Goal: Task Accomplishment & Management: Use online tool/utility

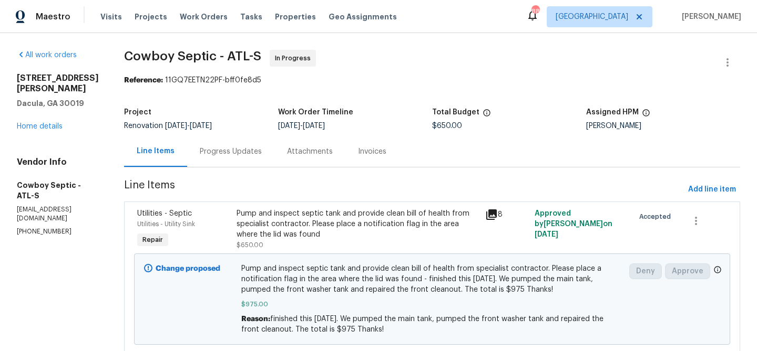
scroll to position [34, 0]
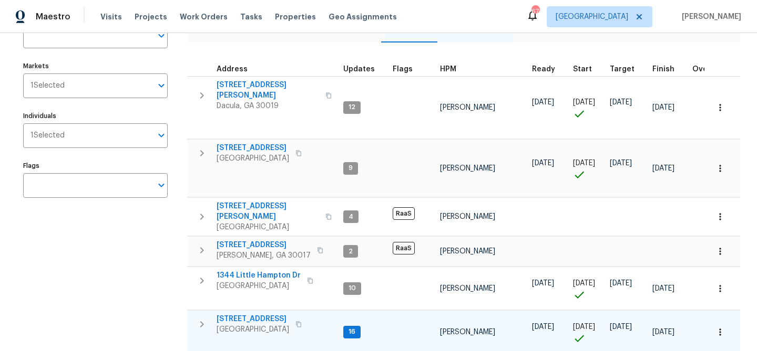
scroll to position [126, 0]
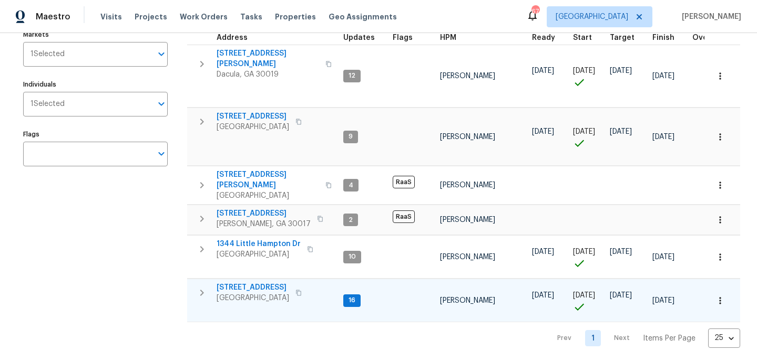
click at [234, 283] on span "[STREET_ADDRESS]" at bounding box center [252, 288] width 73 height 11
click at [246, 283] on span "[STREET_ADDRESS]" at bounding box center [252, 288] width 73 height 11
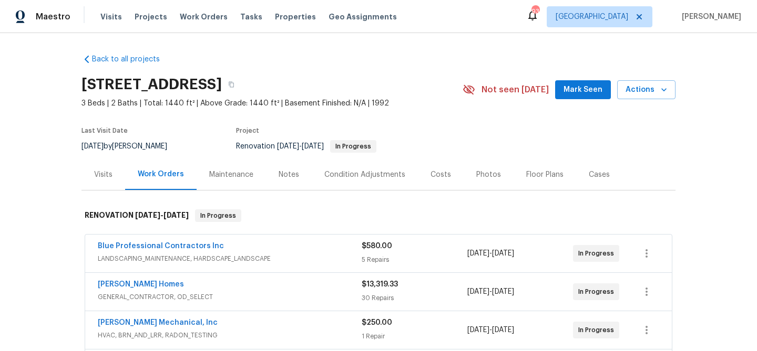
click at [579, 91] on span "Mark Seen" at bounding box center [582, 90] width 39 height 13
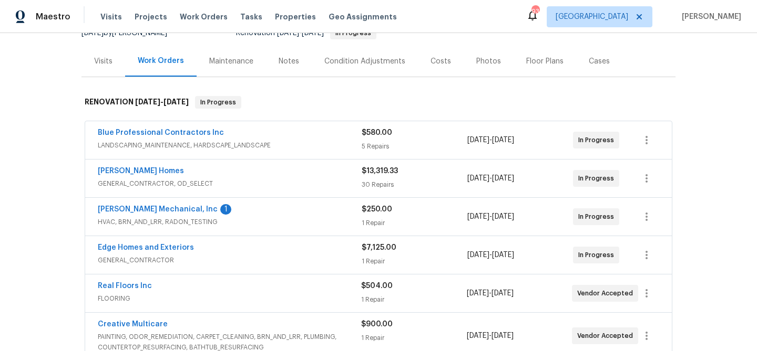
scroll to position [128, 0]
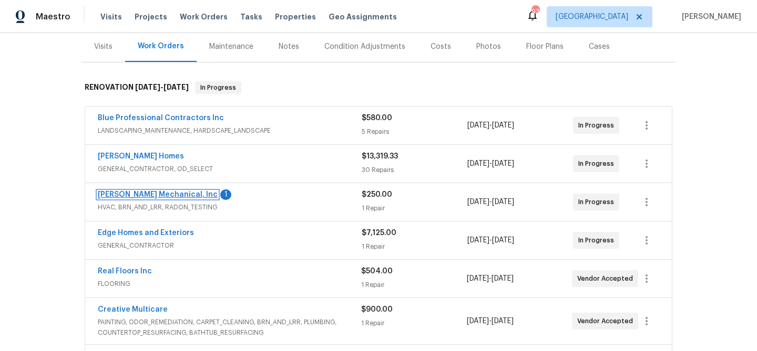
click at [160, 193] on link "JH Martin Mechanical, Inc" at bounding box center [158, 194] width 120 height 7
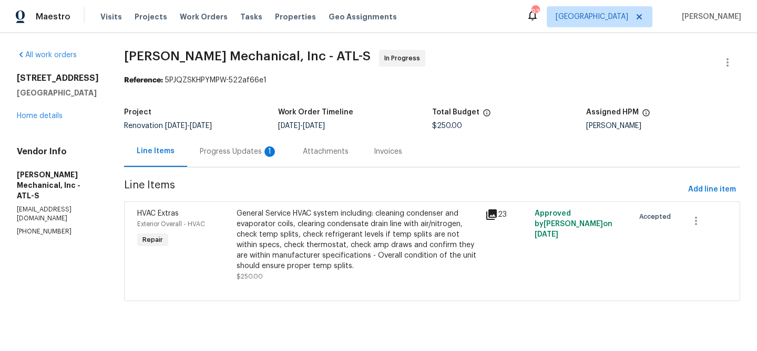
click at [229, 153] on div "Progress Updates 1" at bounding box center [239, 152] width 78 height 11
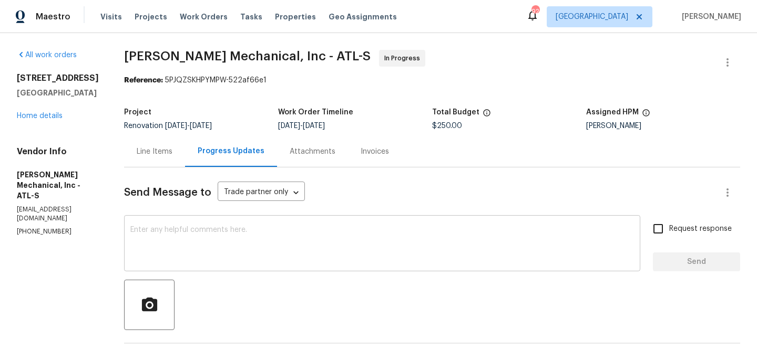
click at [247, 237] on textarea at bounding box center [381, 244] width 503 height 37
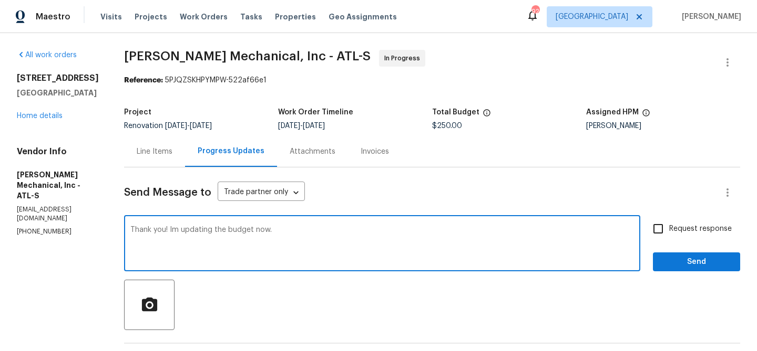
type textarea "Thank you! Im updating the budget now."
click at [682, 253] on button "Send" at bounding box center [696, 262] width 87 height 19
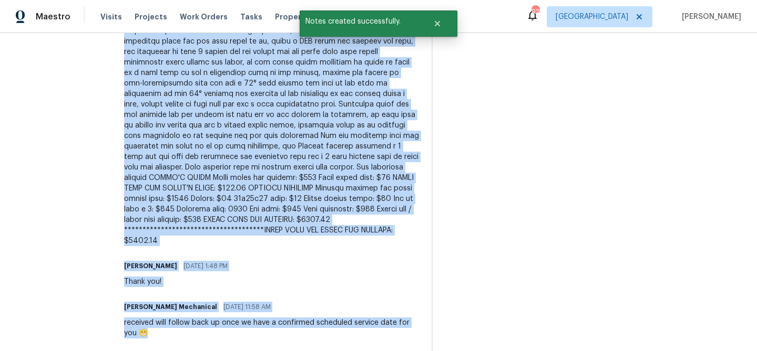
scroll to position [476, 0]
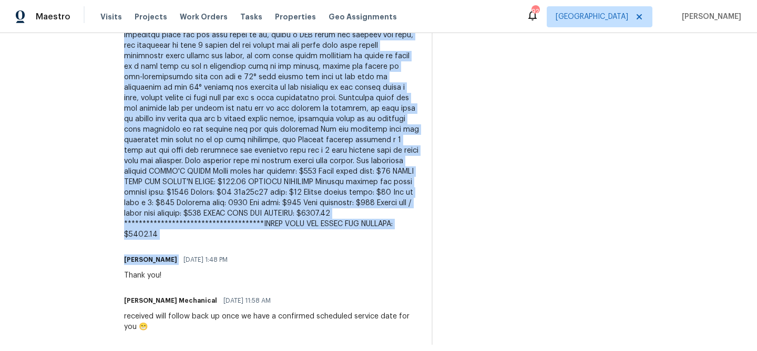
drag, startPoint x: 143, startPoint y: 153, endPoint x: 356, endPoint y: 239, distance: 229.4
click at [356, 239] on div "Trade Partner Updates Michael Durham 10/08/2025 8:05 AM Thank you! Im updating …" at bounding box center [271, 113] width 295 height 464
copy div "Good Morning ~ FURTHER APPROVAL NEEDED ~ PLEASE SEE THE BELOW AND ADVISE ASAP T…"
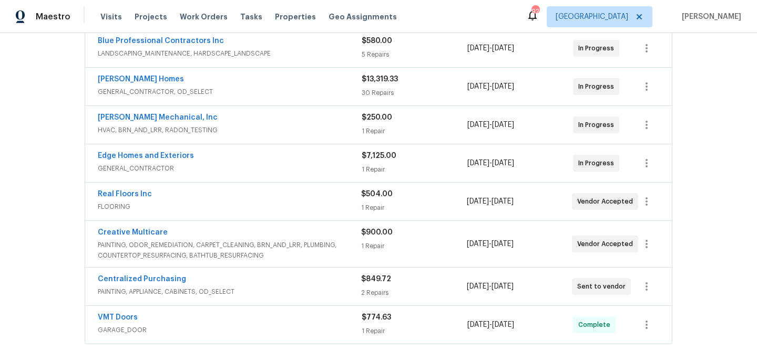
scroll to position [204, 0]
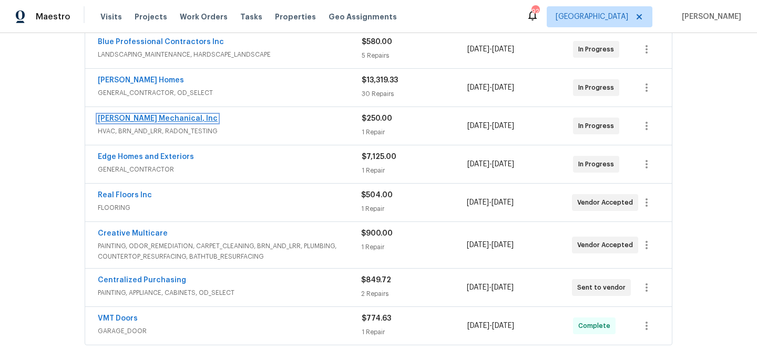
click at [149, 117] on link "JH Martin Mechanical, Inc" at bounding box center [158, 118] width 120 height 7
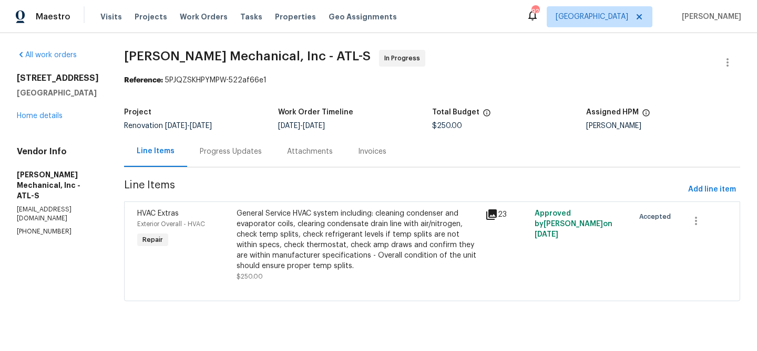
click at [293, 221] on div "General Service HVAC system including: cleaning condenser and evaporator coils,…" at bounding box center [357, 240] width 242 height 63
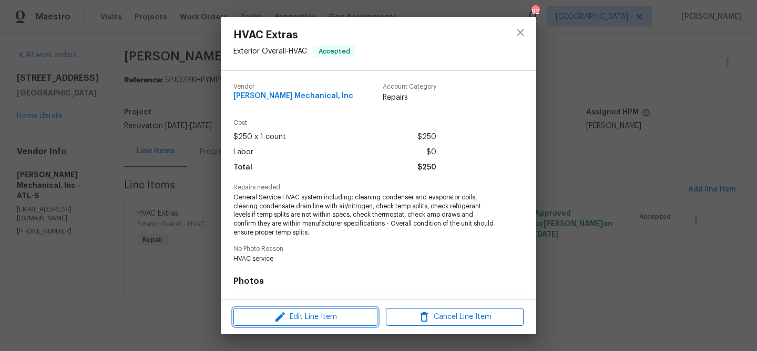
click at [320, 319] on span "Edit Line Item" at bounding box center [305, 317] width 138 height 13
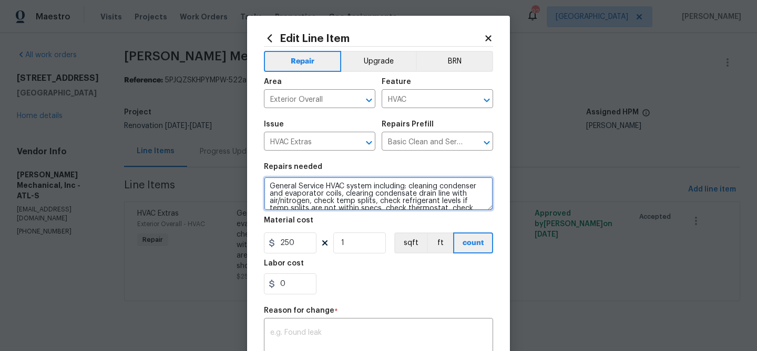
click at [332, 189] on textarea "General Service HVAC system including: cleaning condenser and evaporator coils,…" at bounding box center [378, 194] width 229 height 34
paste textarea "ood Morning ~ FURTHER APPROVAL NEEDED ~ PLEASE SEE THE BELOW AND ADVISE ASAP TE…"
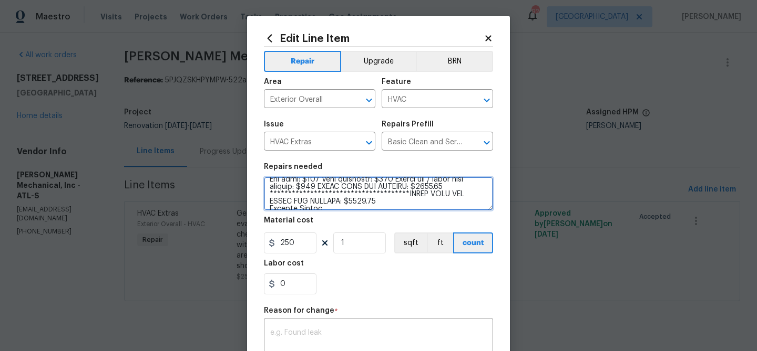
scroll to position [250, 0]
type textarea "Good Morning ~ FURTHER APPROVAL NEEDED ~ PLEASE SEE THE BELOW AND ADVISE ASAP T…"
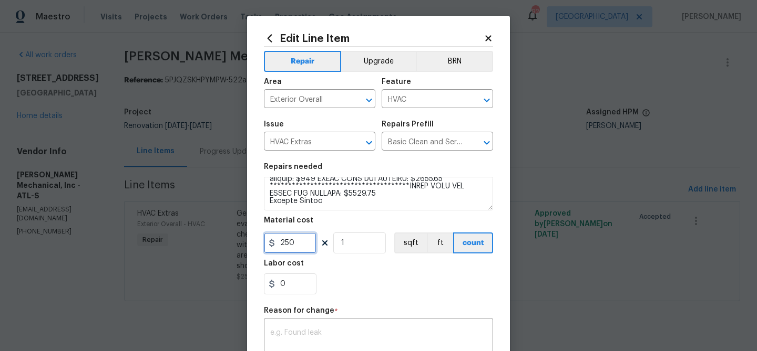
click at [294, 236] on input "250" at bounding box center [290, 243] width 53 height 21
type input "253"
click at [333, 329] on div "x ​" at bounding box center [378, 340] width 229 height 39
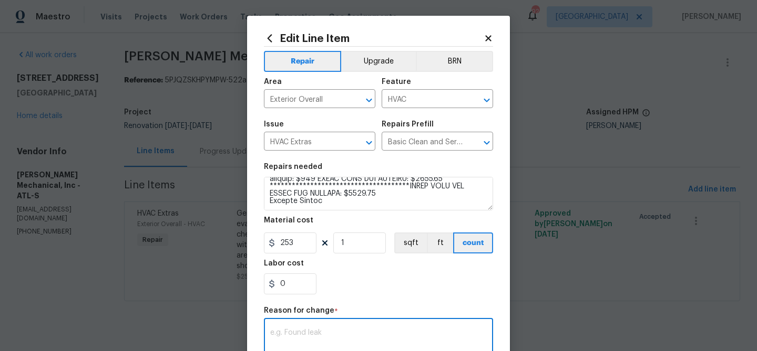
paste textarea "Good Morning ~ FURTHER APPROVAL NEEDED ~ PLEASE SEE THE BELOW AND ADVISE ASAP T…"
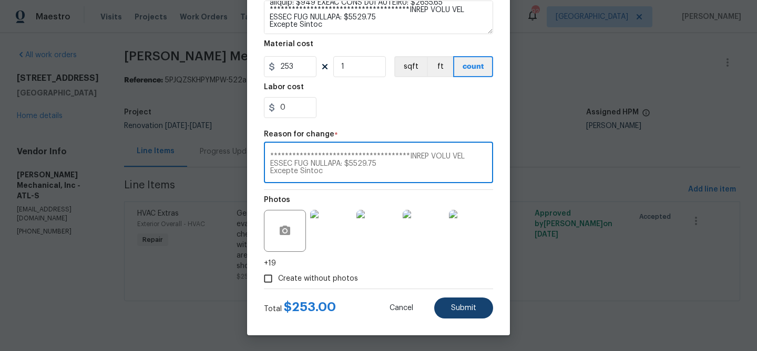
type textarea "Good Morning ~ FURTHER APPROVAL NEEDED ~ PLEASE SEE THE BELOW AND ADVISE ASAP T…"
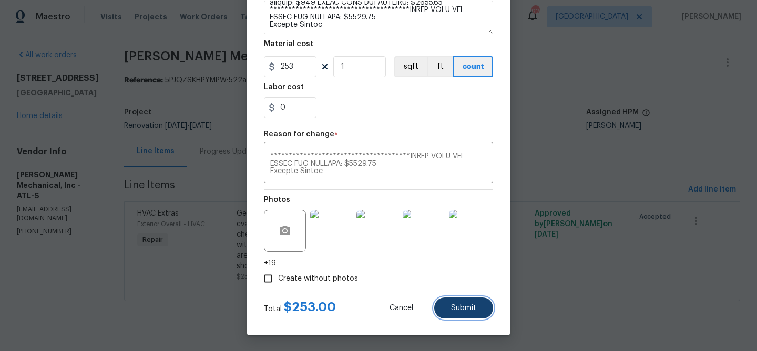
click at [447, 310] on button "Submit" at bounding box center [463, 308] width 59 height 21
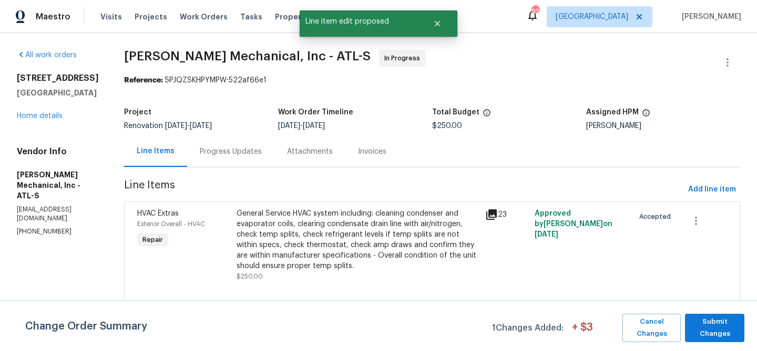
scroll to position [0, 0]
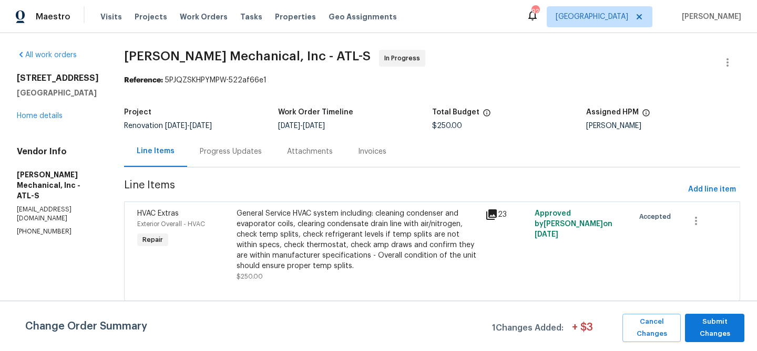
click at [361, 242] on div "General Service HVAC system including: cleaning condenser and evaporator coils,…" at bounding box center [357, 240] width 242 height 63
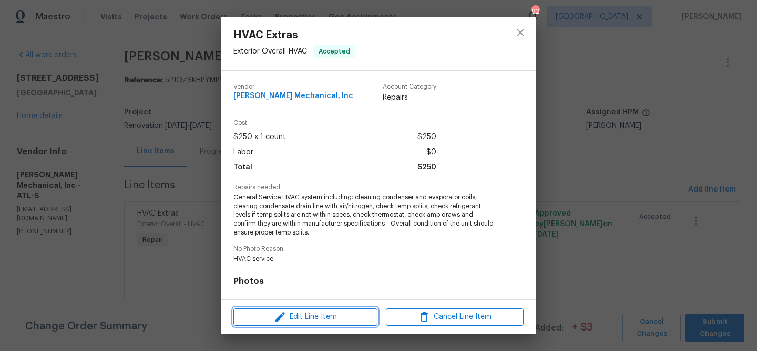
click at [344, 310] on button "Edit Line Item" at bounding box center [305, 317] width 144 height 18
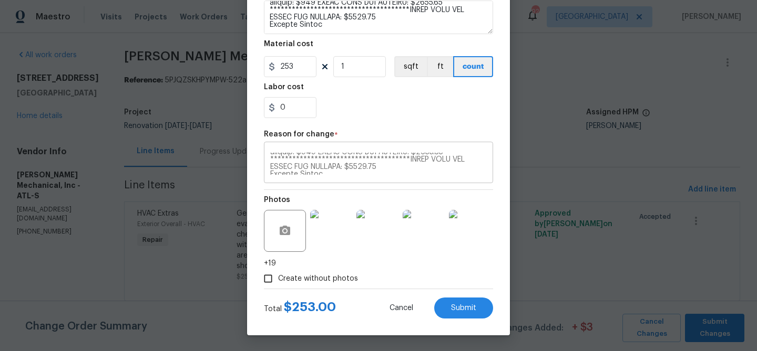
scroll to position [248, 0]
click at [296, 65] on input "253" at bounding box center [290, 66] width 53 height 21
type input "2530"
click at [347, 96] on div "Labor cost" at bounding box center [378, 91] width 229 height 14
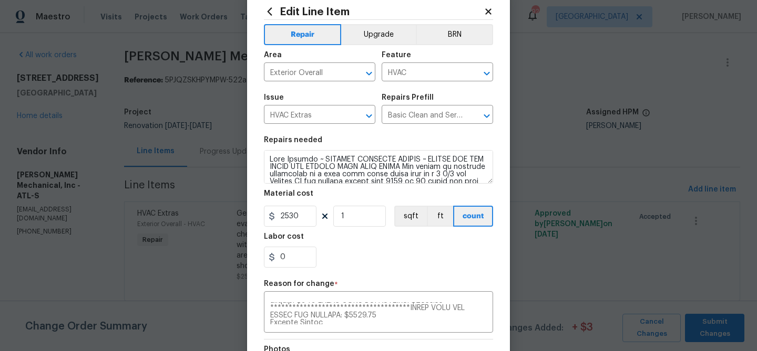
scroll to position [177, 0]
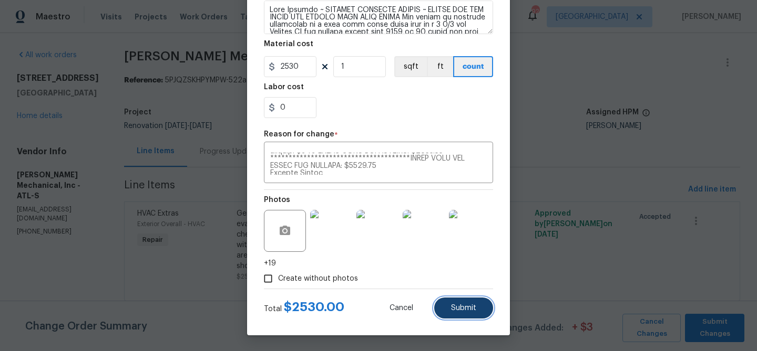
click at [453, 302] on button "Submit" at bounding box center [463, 308] width 59 height 21
type textarea "General Service HVAC system including: cleaning condenser and evaporator coils,…"
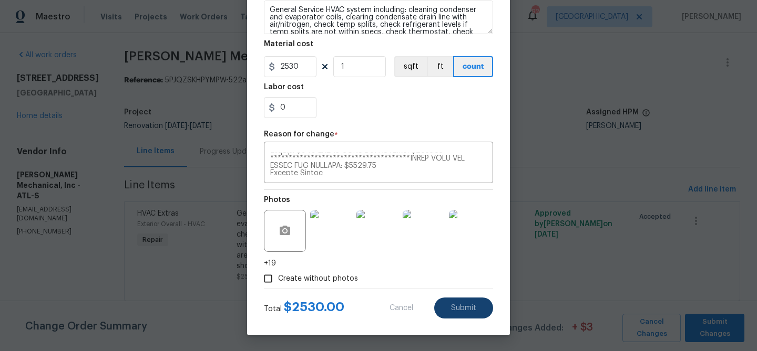
type input "250"
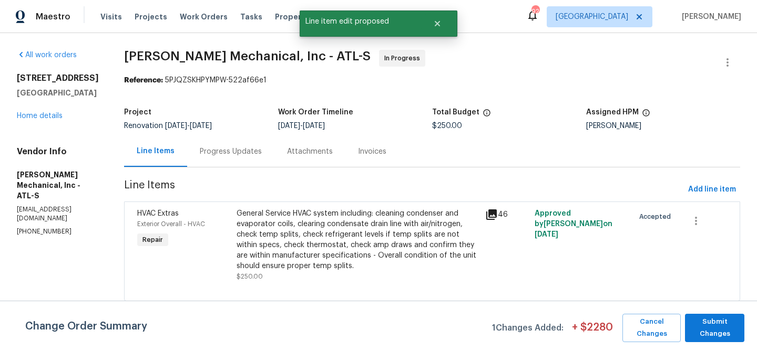
scroll to position [0, 0]
click at [722, 329] on span "Submit Changes" at bounding box center [714, 328] width 49 height 24
